Goal: Information Seeking & Learning: Learn about a topic

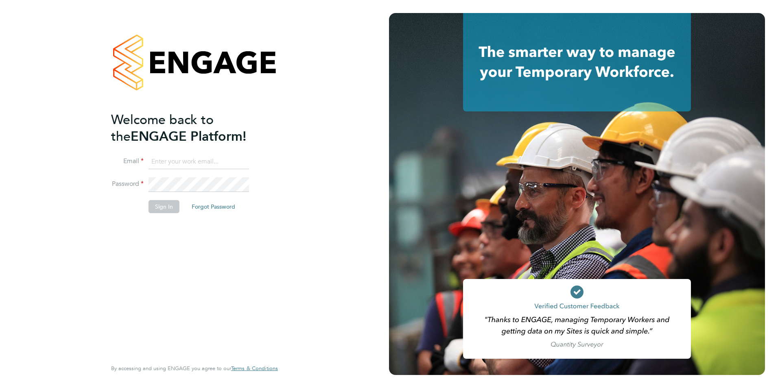
type input "becky@carbonrecruitment.co.uk"
click at [169, 204] on button "Sign In" at bounding box center [164, 206] width 31 height 13
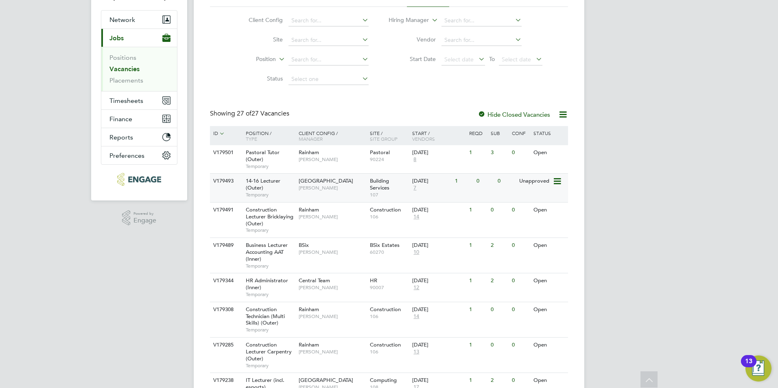
scroll to position [68, 0]
click at [343, 192] on div "Epping Forest Campus Anthony McAlmont" at bounding box center [332, 183] width 71 height 21
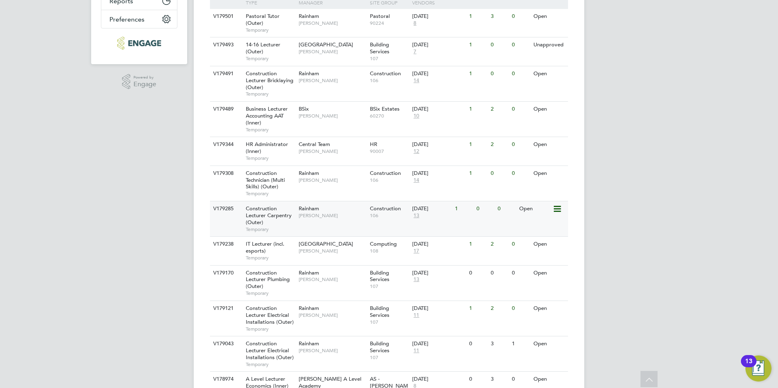
scroll to position [215, 0]
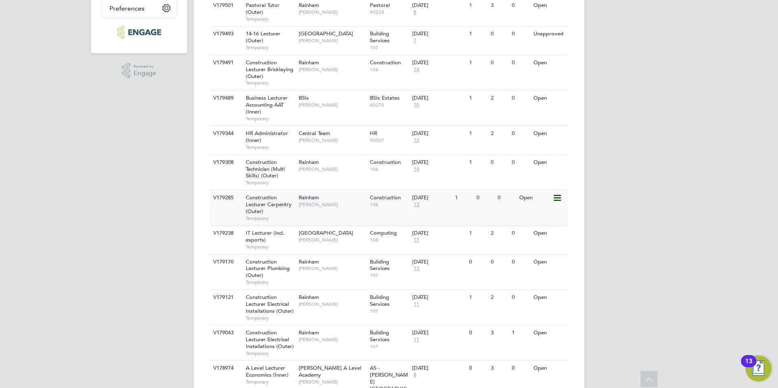
click at [321, 202] on span "[PERSON_NAME]" at bounding box center [332, 204] width 67 height 7
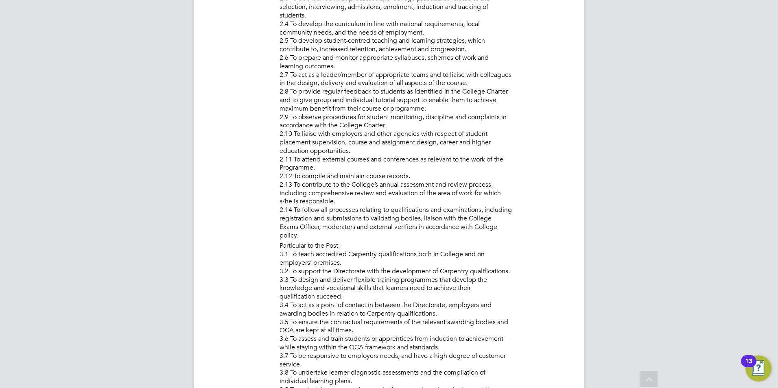
scroll to position [490, 0]
